Goal: Information Seeking & Learning: Learn about a topic

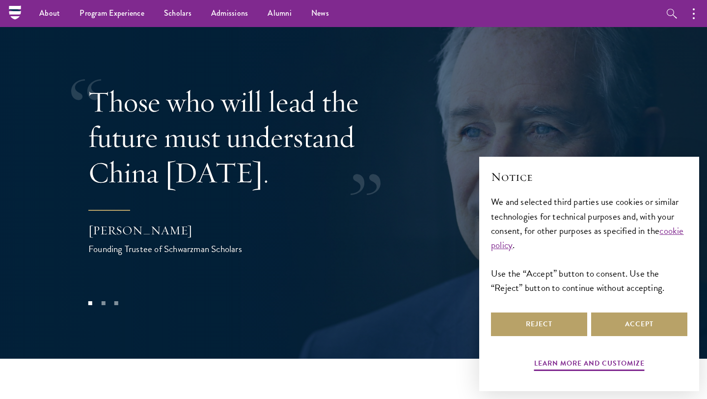
scroll to position [1968, 0]
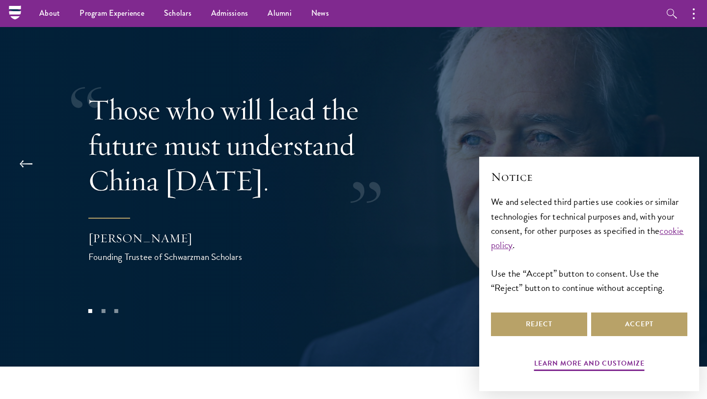
drag, startPoint x: 89, startPoint y: 212, endPoint x: 222, endPoint y: 205, distance: 132.3
click at [222, 230] on div "[PERSON_NAME]" at bounding box center [186, 238] width 196 height 17
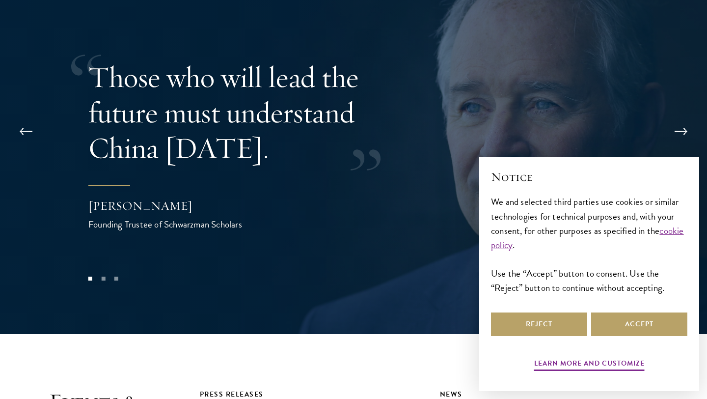
scroll to position [2013, 0]
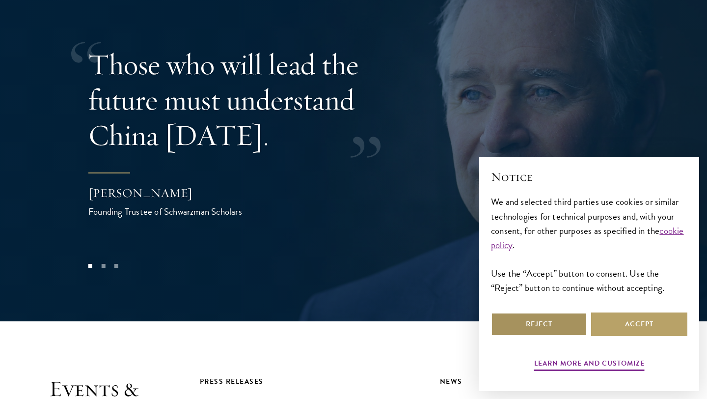
click at [559, 327] on button "Reject" at bounding box center [539, 324] width 96 height 24
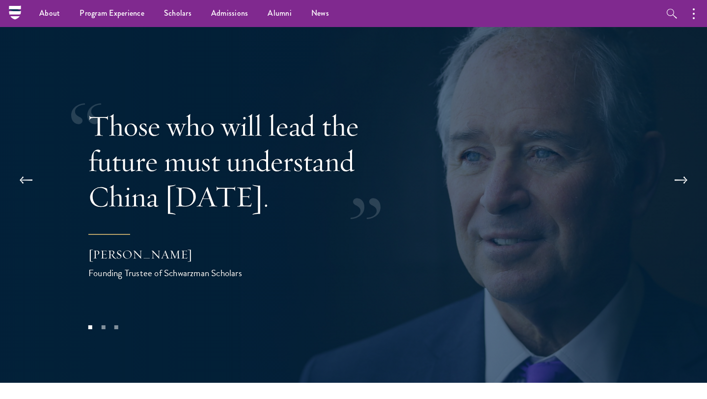
scroll to position [1943, 0]
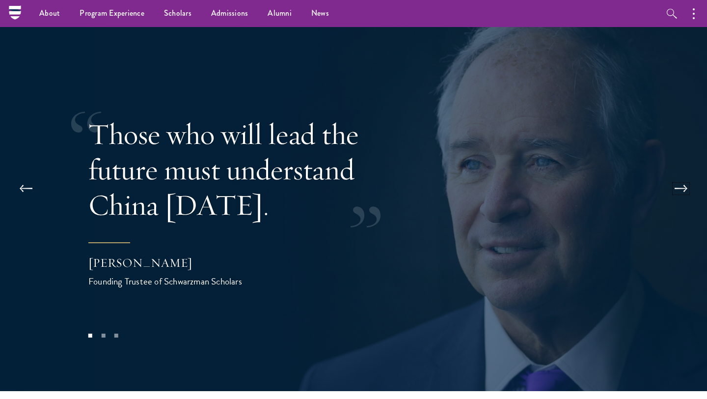
click at [688, 175] on button at bounding box center [681, 189] width 32 height 28
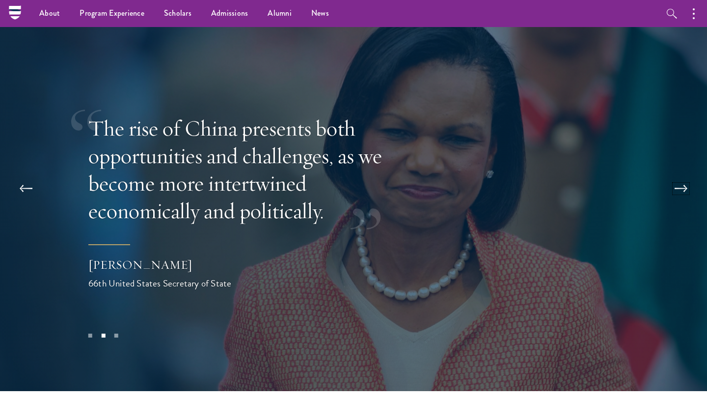
click at [686, 175] on button at bounding box center [681, 189] width 32 height 28
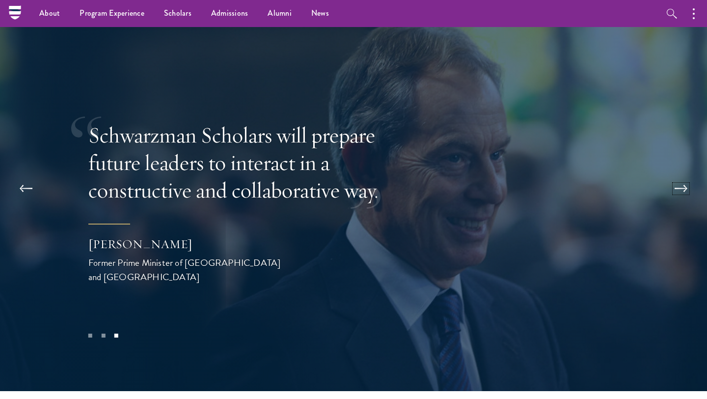
click at [687, 175] on button at bounding box center [681, 189] width 32 height 28
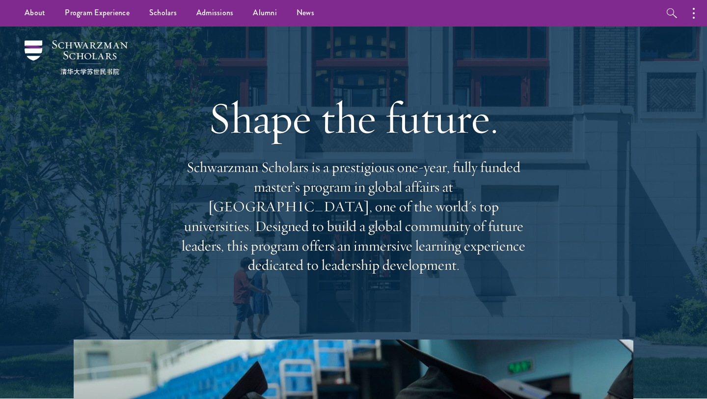
scroll to position [0, 0]
click at [276, 13] on link "Alumni" at bounding box center [265, 13] width 44 height 27
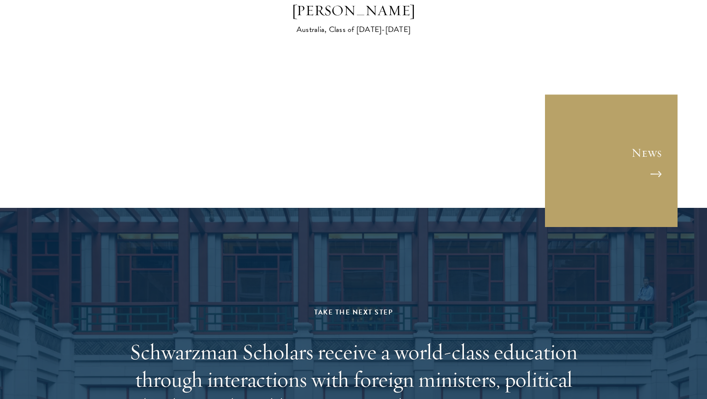
scroll to position [4101, 0]
